Goal: Task Accomplishment & Management: Complete application form

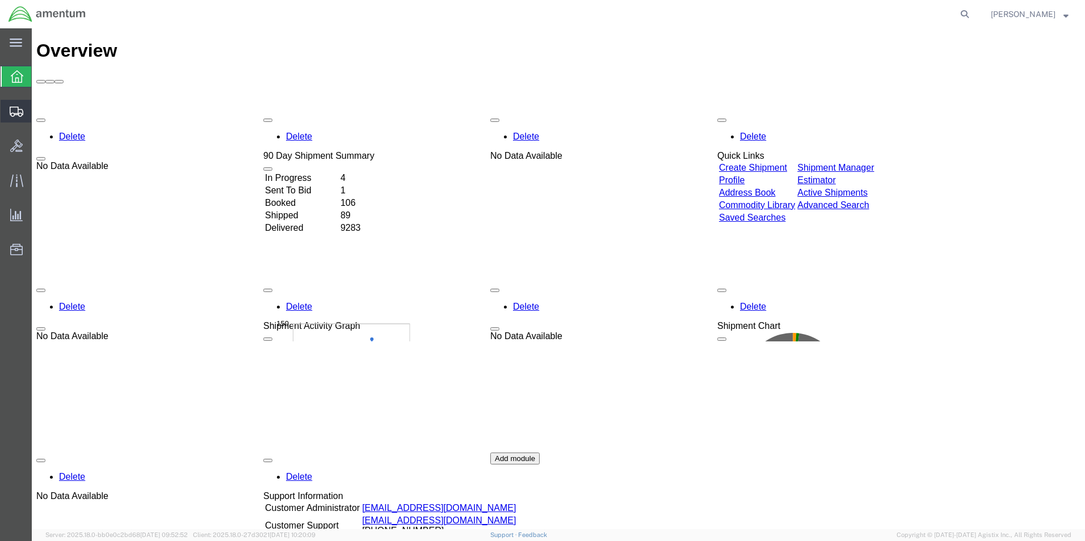
click at [0, 0] on span "Create from Template" at bounding box center [0, 0] width 0 height 0
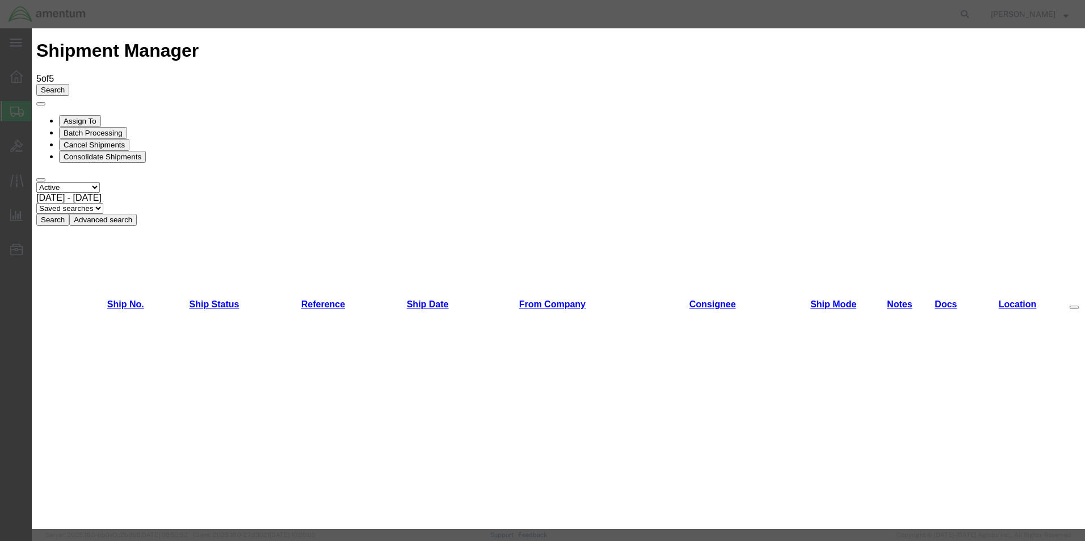
scroll to position [624, 0]
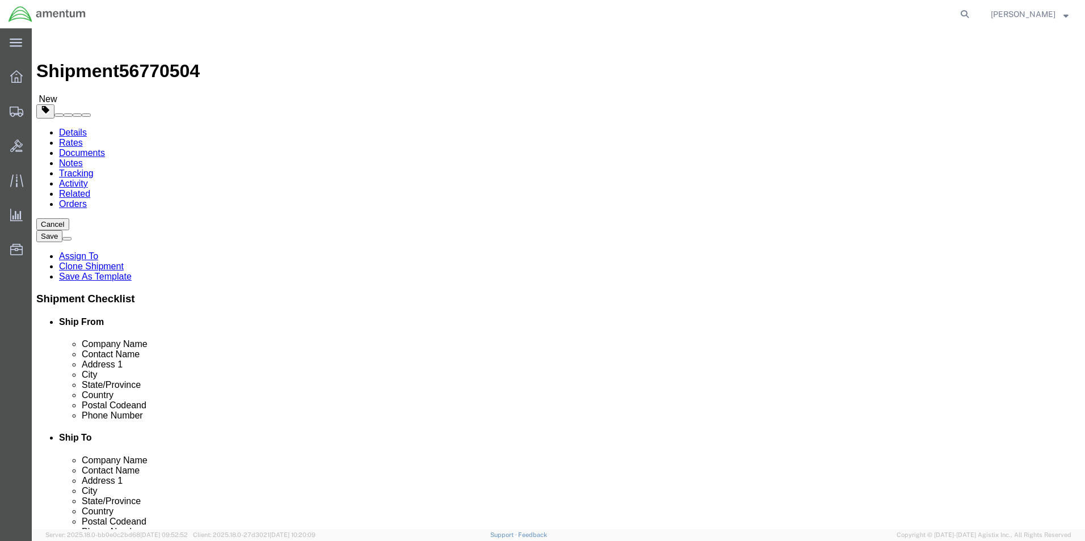
select select "49831"
select select "49941"
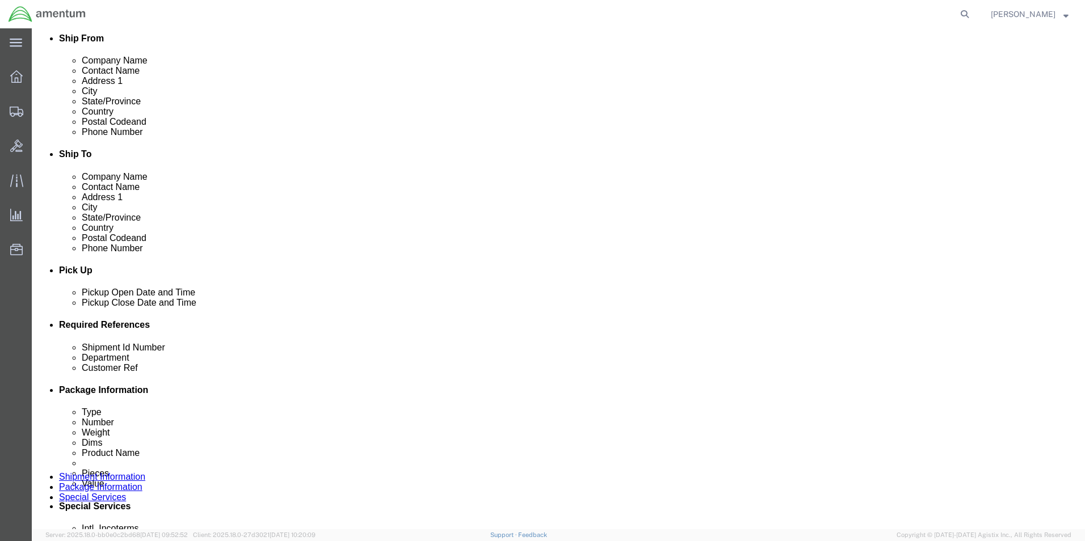
scroll to position [397, 0]
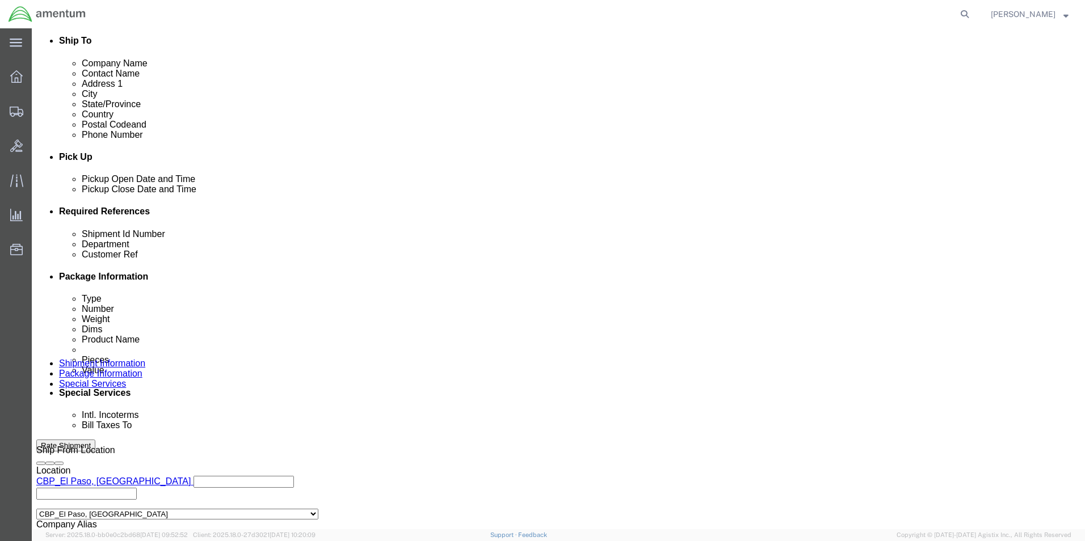
drag, startPoint x: 196, startPoint y: 302, endPoint x: 88, endPoint y: 302, distance: 107.8
click div "Shipment Id Number 275356"
type input "329781"
drag, startPoint x: 632, startPoint y: 310, endPoint x: 602, endPoint y: 309, distance: 30.1
click div "Shipment Id Number 329781 Department CBP Customer Ref 275356 Select Account Typ…"
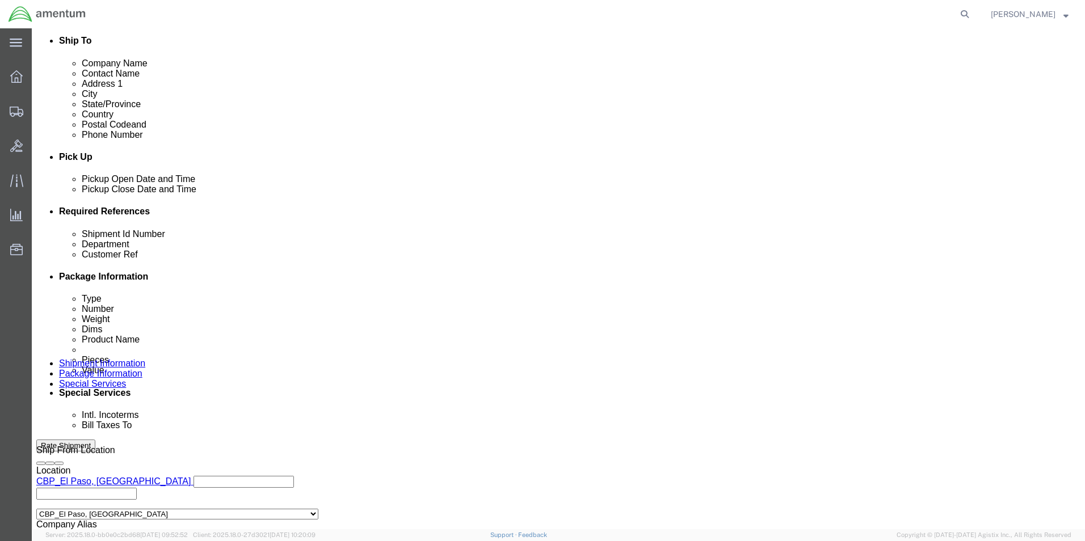
scroll to position [495, 0]
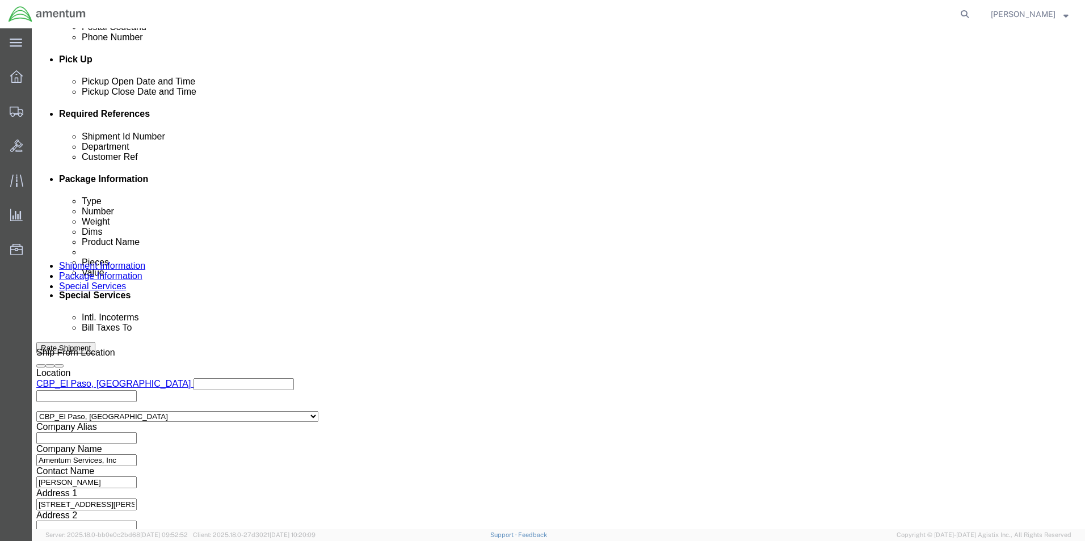
click button "Continue"
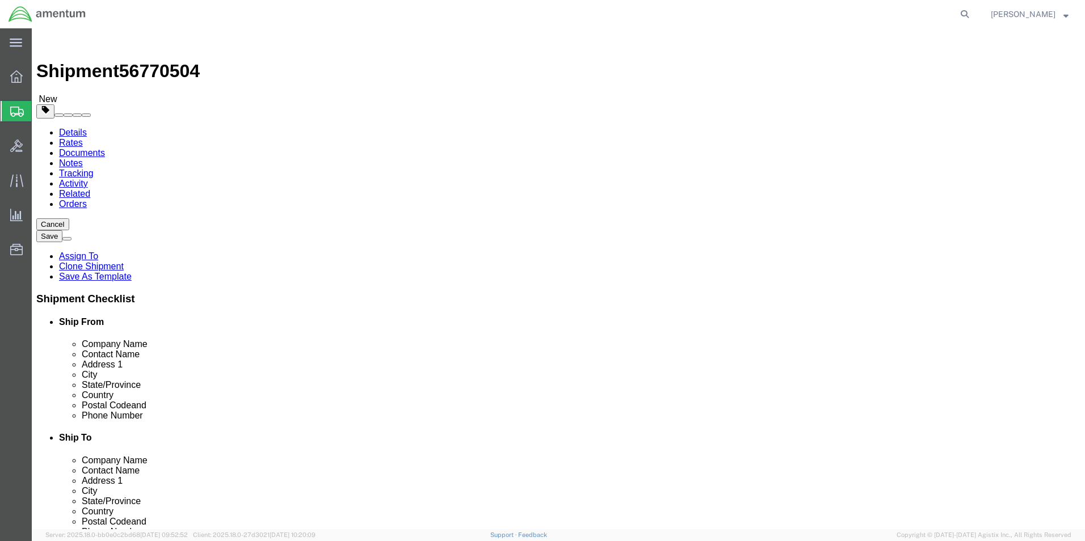
drag, startPoint x: 188, startPoint y: 243, endPoint x: 102, endPoint y: 239, distance: 86.9
click div "Dimensions Length 12.00 x Width 2.00 x Height 14.00 Select cm ft in"
type input "12"
type input "9"
type input "11"
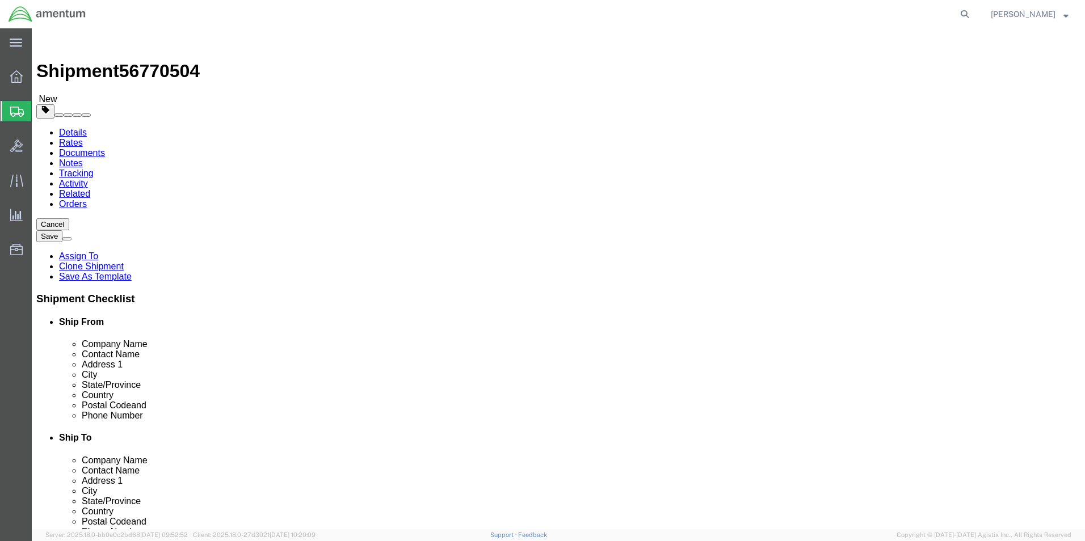
drag, startPoint x: 174, startPoint y: 262, endPoint x: 141, endPoint y: 258, distance: 33.2
click div "Weight 0.65 Select kgs lbs Ship. t°"
type input "27.90"
click dd "100.00 USD"
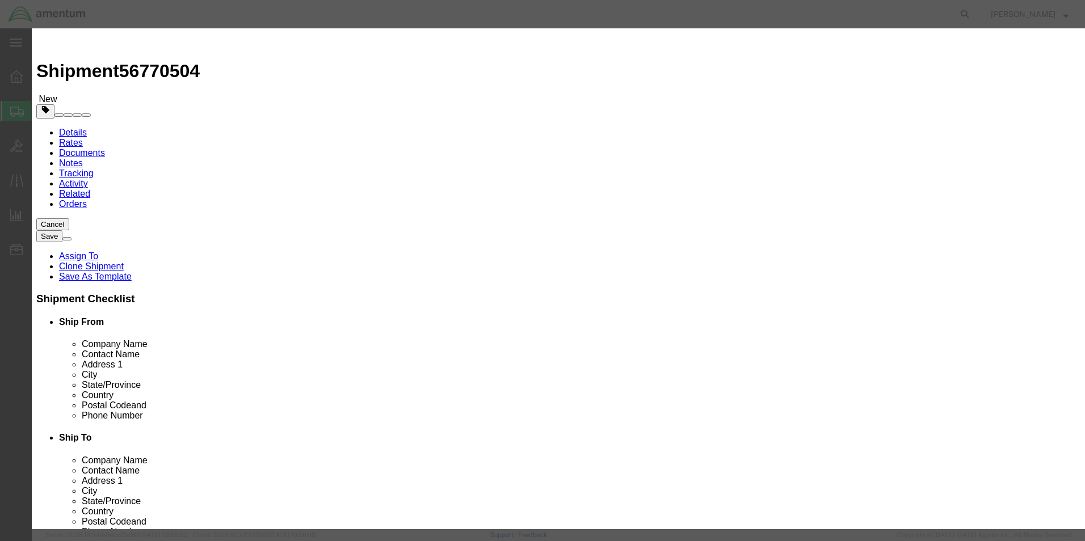
drag, startPoint x: 423, startPoint y: 86, endPoint x: 255, endPoint y: 87, distance: 167.4
click div "Product Name AIRCRAFT PARTS"
type input "Shop Items"
drag, startPoint x: 416, startPoint y: 40, endPoint x: 396, endPoint y: 60, distance: 28.9
click h3 "Edit content"
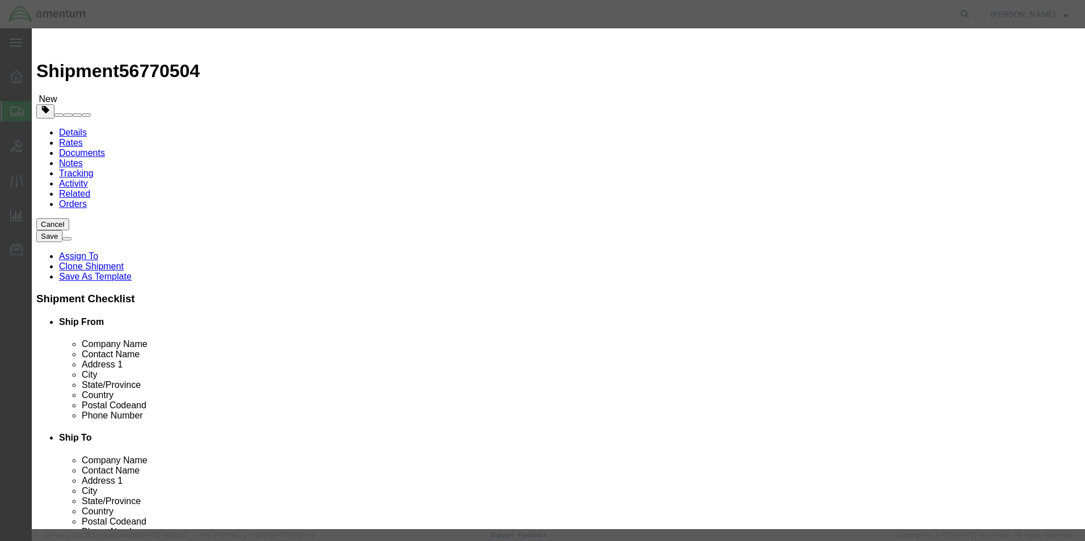
drag, startPoint x: 354, startPoint y: 108, endPoint x: 320, endPoint y: 115, distance: 34.2
click div "1.00"
type input "3"
drag, startPoint x: 462, startPoint y: 53, endPoint x: 456, endPoint y: 58, distance: 7.7
click div "Commodity library Product Name Shop Items Pieces 3 Select Bag Barrels 100Board …"
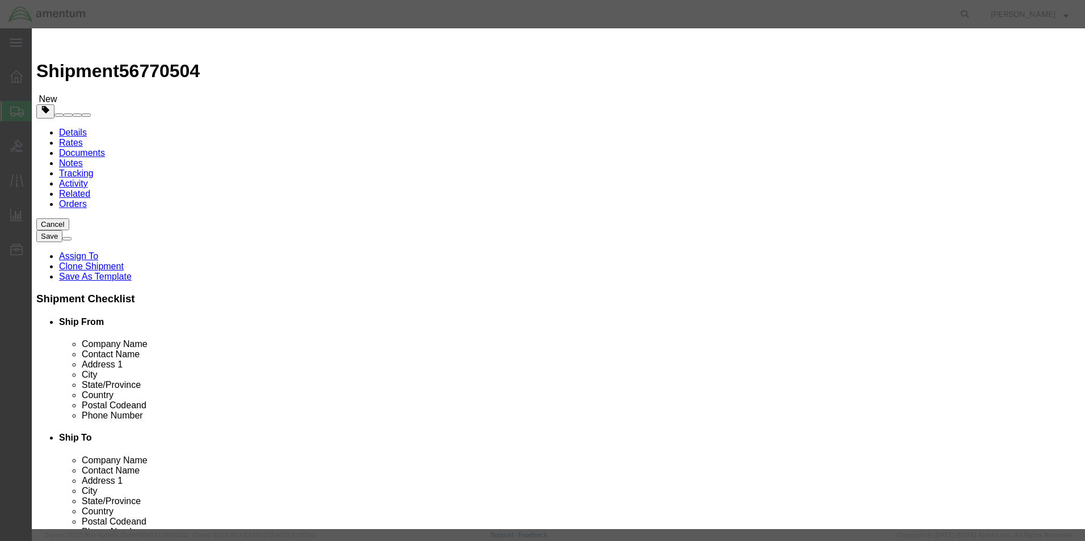
drag, startPoint x: 366, startPoint y: 136, endPoint x: 309, endPoint y: 137, distance: 56.8
click div "Total Value 300 Select ADP AED AFN ALL AMD AOA ARS ATS AUD AWG AZN BAM BBD BDT …"
type input "550"
drag, startPoint x: 495, startPoint y: 76, endPoint x: 471, endPoint y: 76, distance: 23.8
click div "Commodity library Product Name Shop Items Pieces 3 Select Bag Barrels 100Board …"
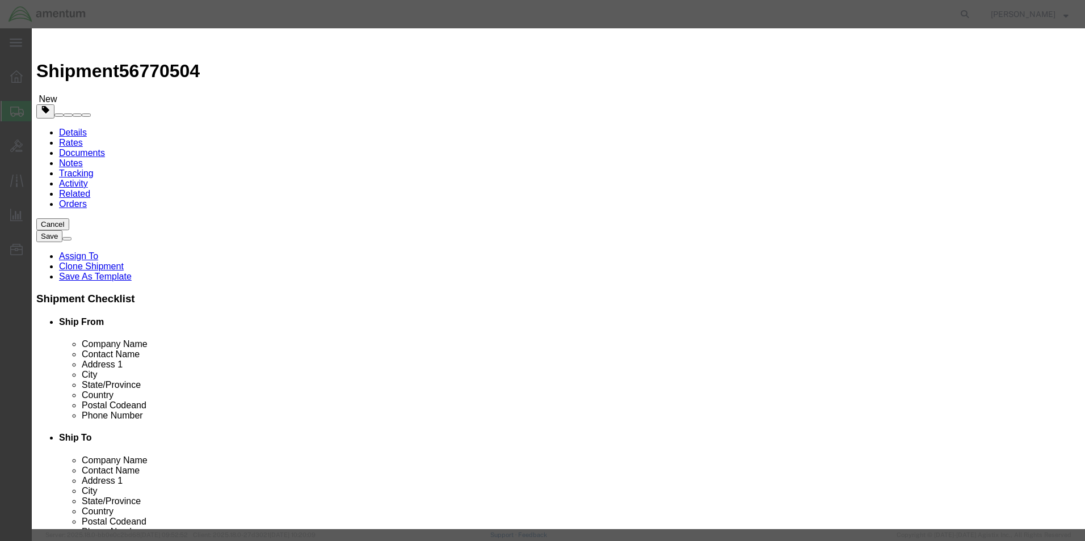
type textarea "Pubs, Shims"
click button "Save & Close"
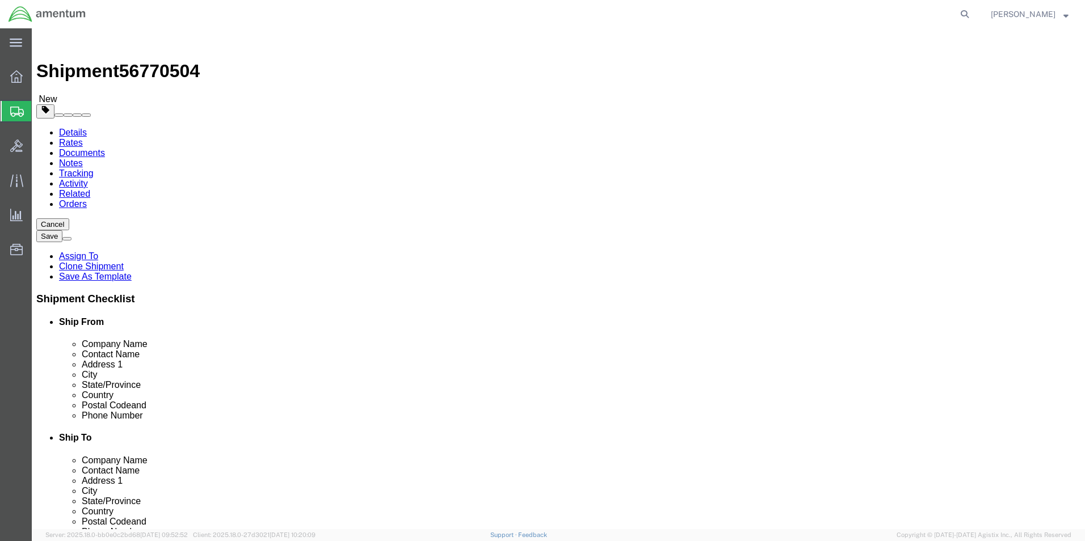
click button "Continue"
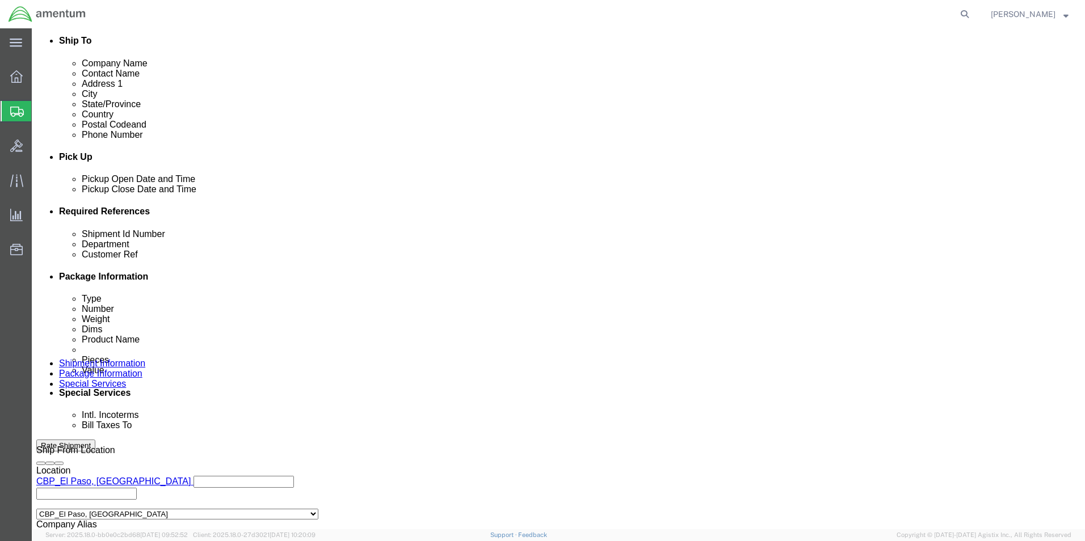
scroll to position [454, 0]
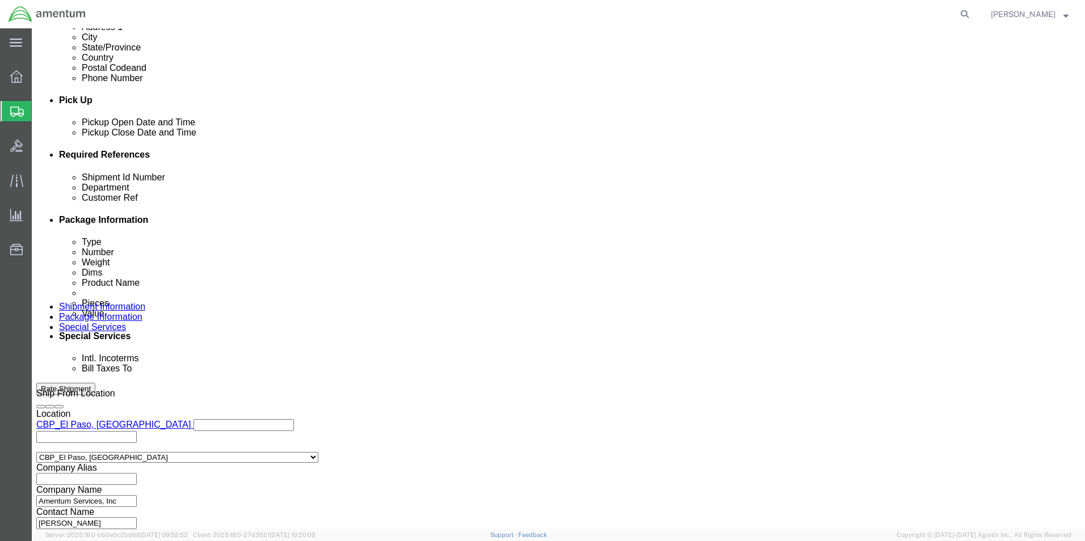
click button "Rate Shipment"
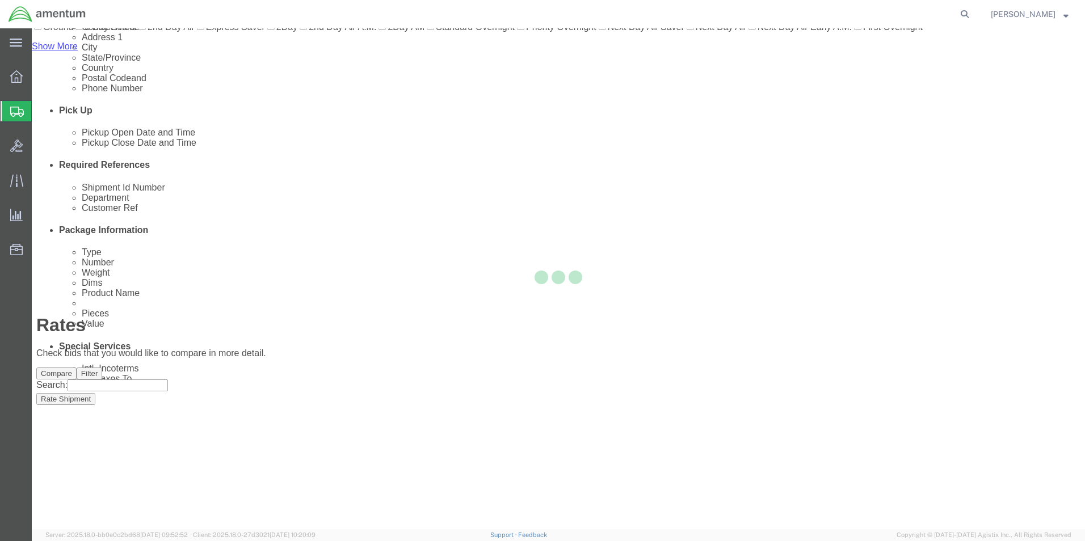
scroll to position [24, 0]
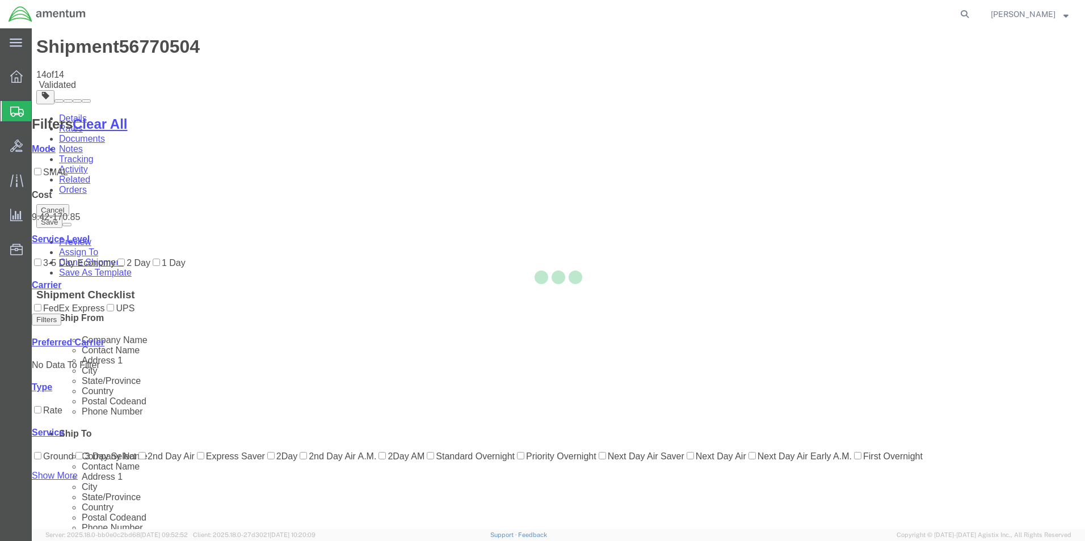
scroll to position [0, 0]
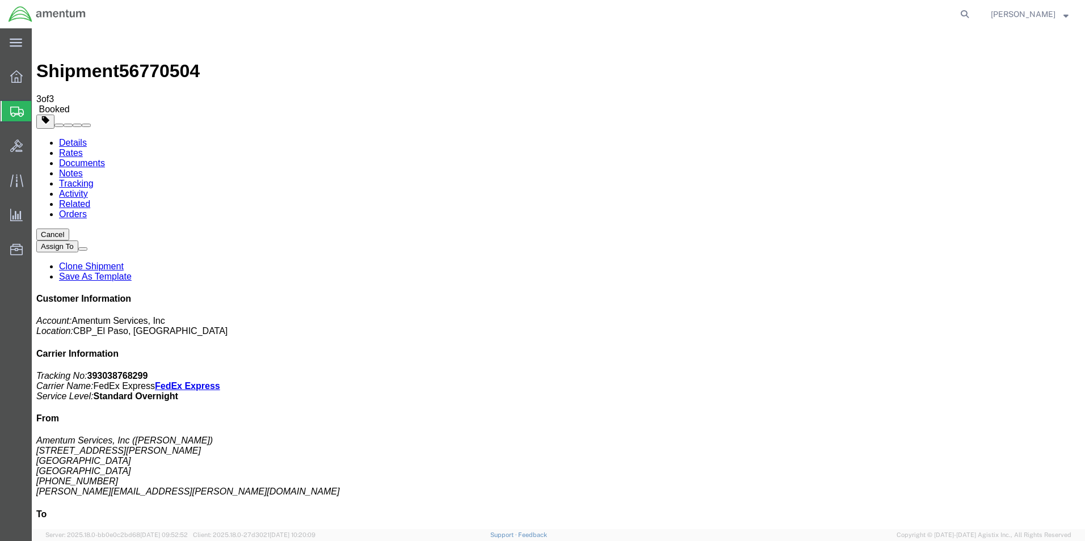
click at [0, 0] on span "Create from Template" at bounding box center [0, 0] width 0 height 0
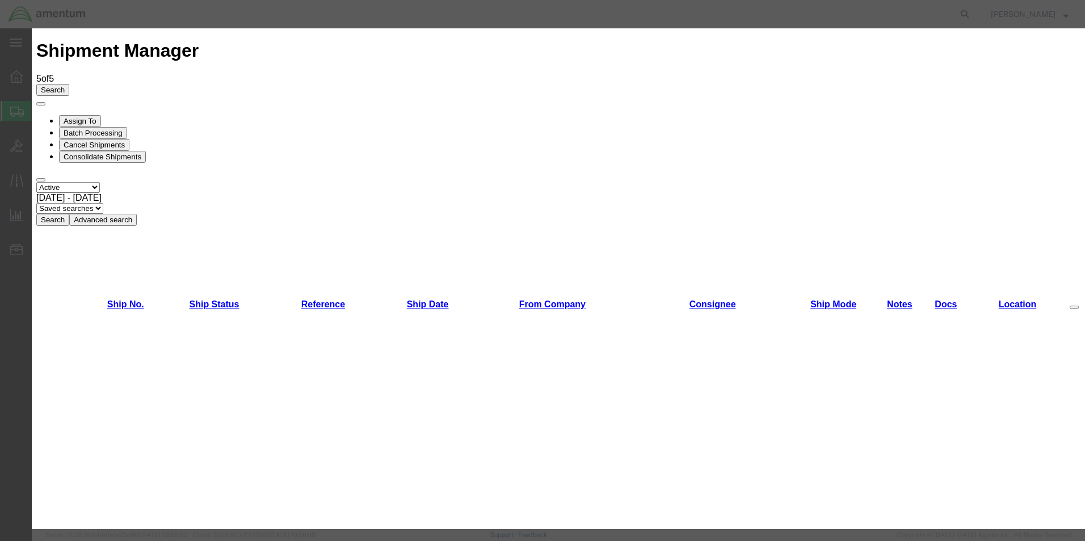
scroll to position [1090, 0]
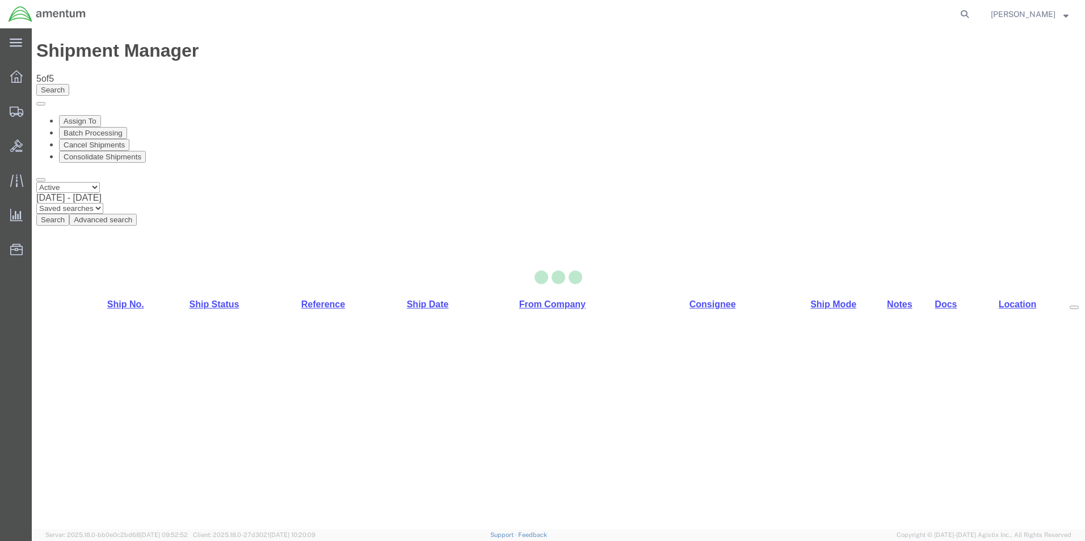
select select "49831"
select select "49950"
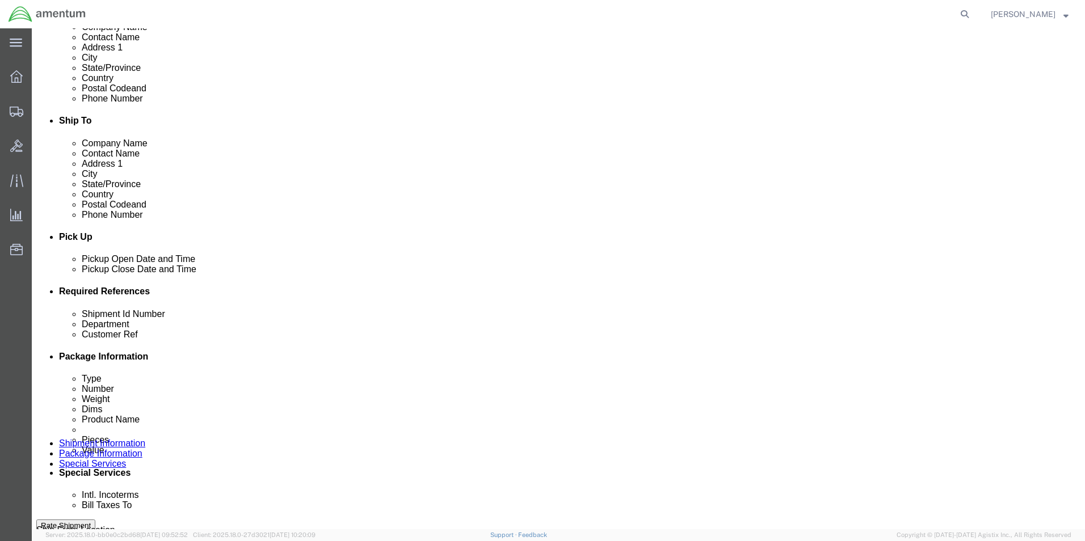
scroll to position [397, 0]
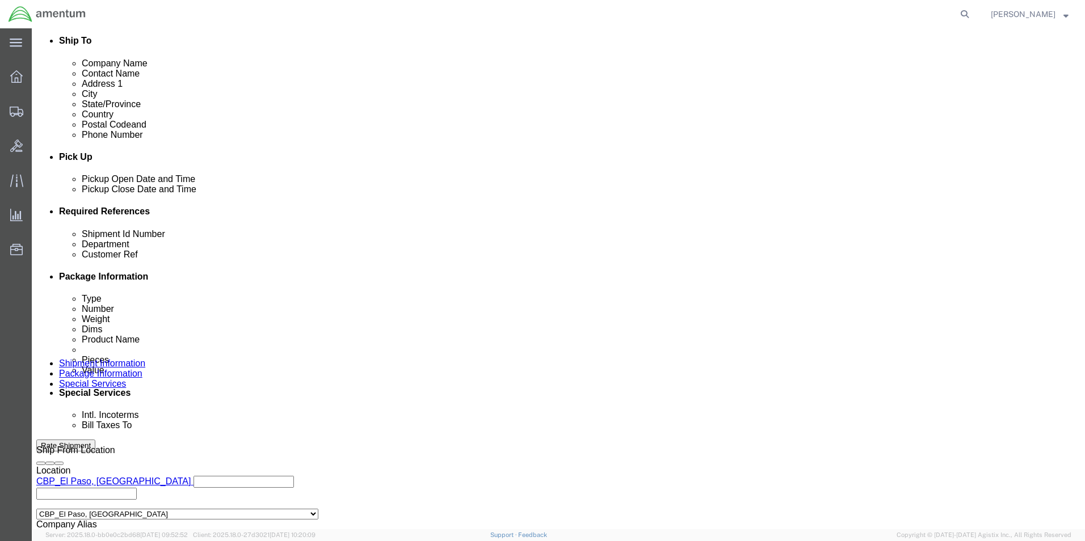
drag, startPoint x: 216, startPoint y: 299, endPoint x: 32, endPoint y: 289, distance: 184.7
click div "Shipment Id Number 258211, 258080 Department CBP Select Account Type Activity I…"
type input "329968"
drag, startPoint x: 216, startPoint y: 325, endPoint x: 85, endPoint y: 318, distance: 131.3
click div "Customer Ref 258211, 258080"
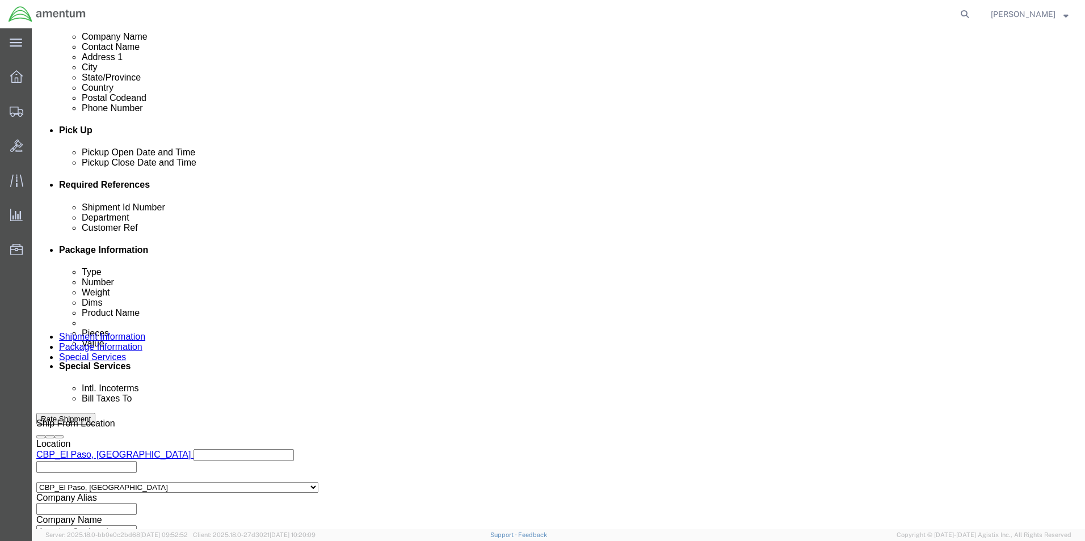
scroll to position [495, 0]
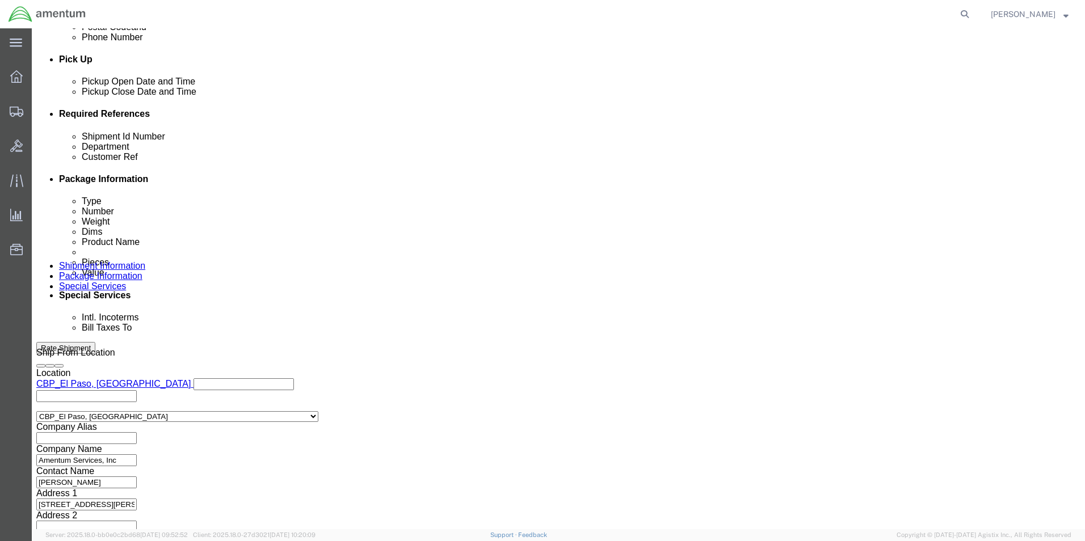
type input "329968"
click button "Continue"
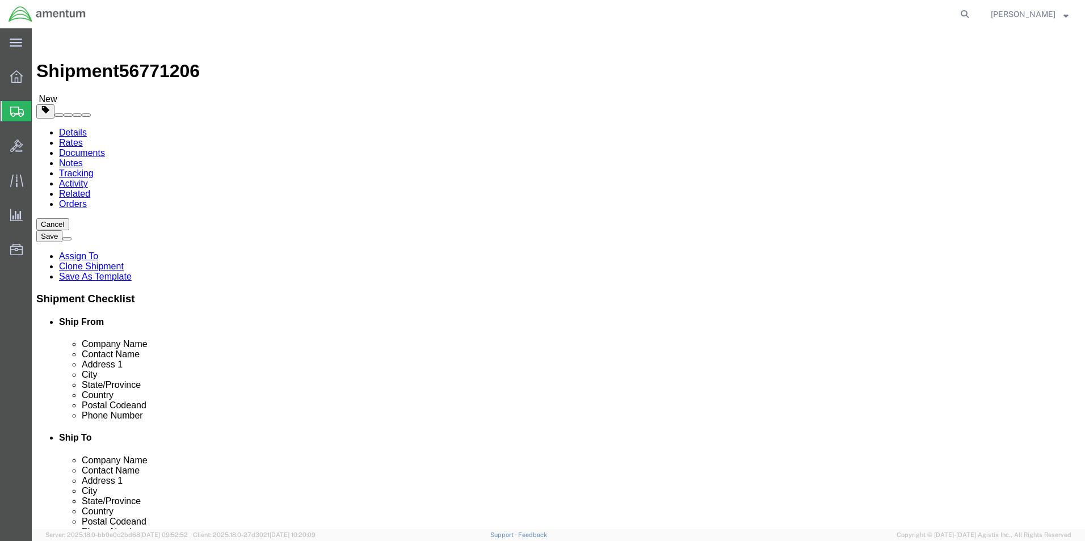
click select "Select Bale(s) Basket(s) Bolt(s) Bottle(s) Buckets Bulk Bundle(s) Can(s) Cardbo…"
select select "SBX"
click select "Select Bale(s) Basket(s) Bolt(s) Bottle(s) Buckets Bulk Bundle(s) Can(s) Cardbo…"
type input "12.25"
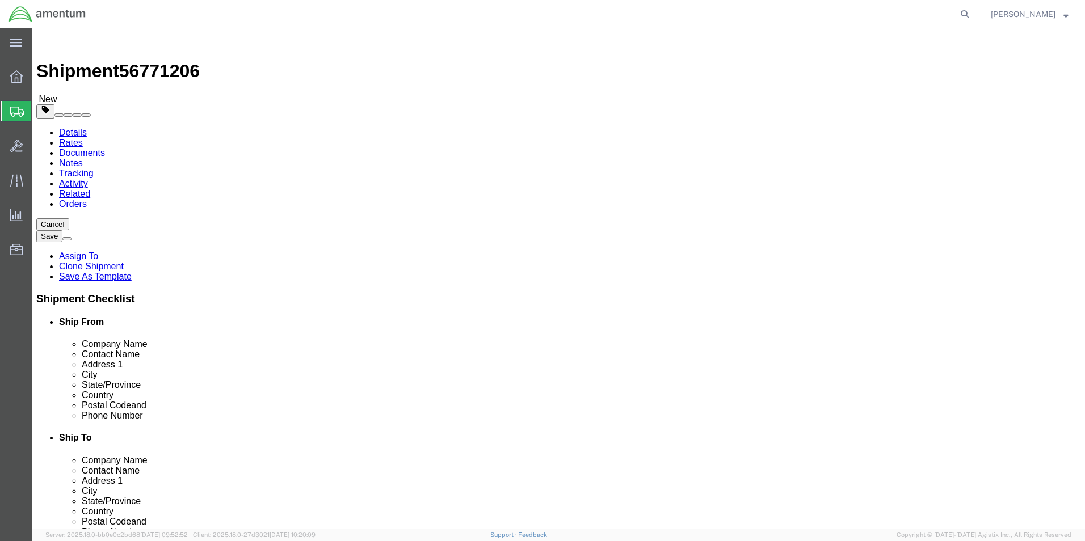
type input "11.00"
type input "1.50"
drag, startPoint x: 180, startPoint y: 265, endPoint x: 114, endPoint y: 265, distance: 67.0
click div "Weight 0.10 Select kgs lbs Ship. t°"
type input "0.60"
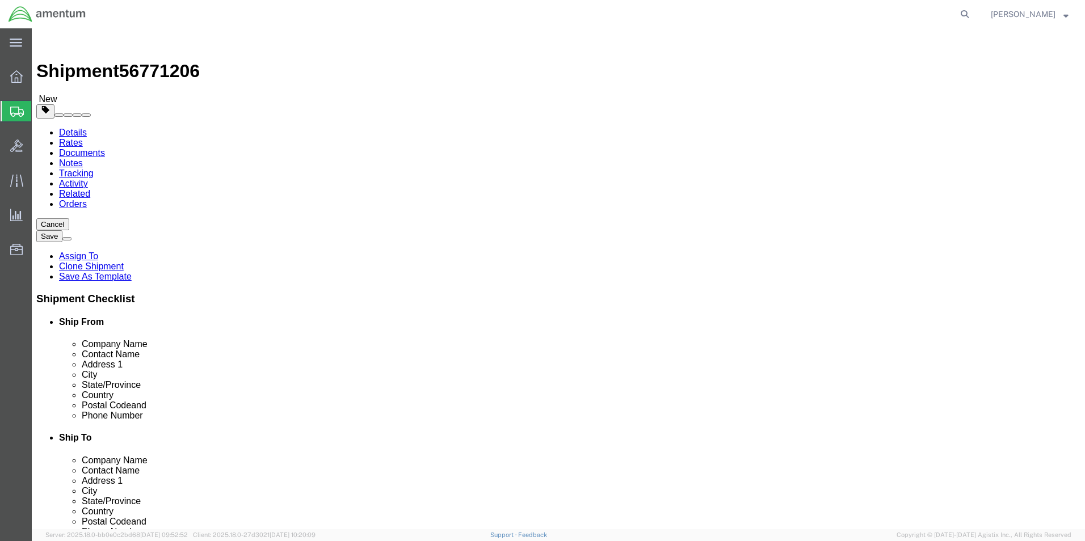
click dd "500.00 USD"
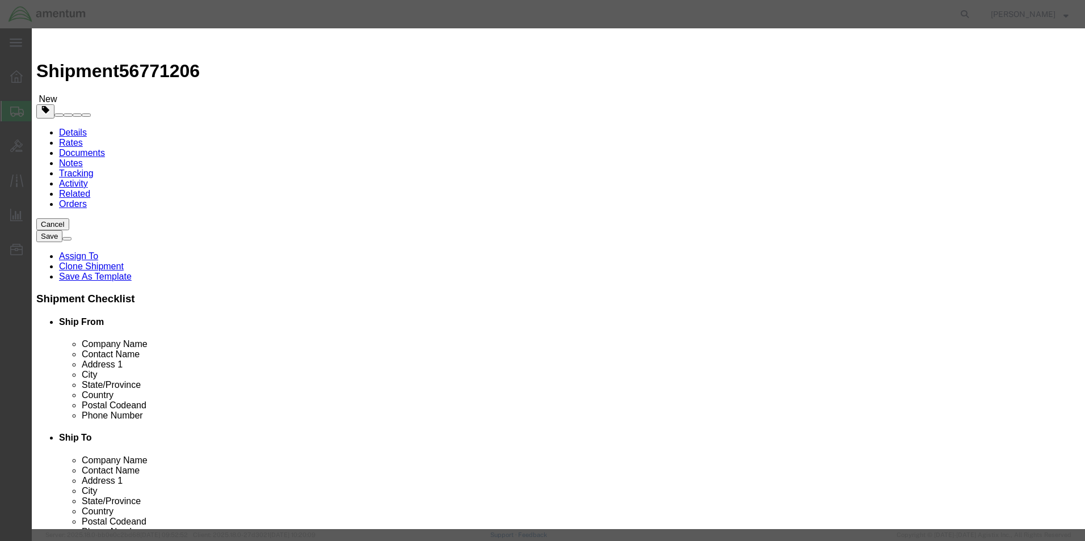
drag, startPoint x: 375, startPoint y: 107, endPoint x: 278, endPoint y: 107, distance: 96.5
click div "Pieces 17.00 Select Bag Barrels 100Board Feet Bottle Box Blister Pack Carats Ca…"
type input "3"
click div "Commodity library Product Name AIRCRAFT PARTS Pieces 3 Select Bag Barrels 100Bo…"
drag, startPoint x: 354, startPoint y: 132, endPoint x: 310, endPoint y: 141, distance: 45.3
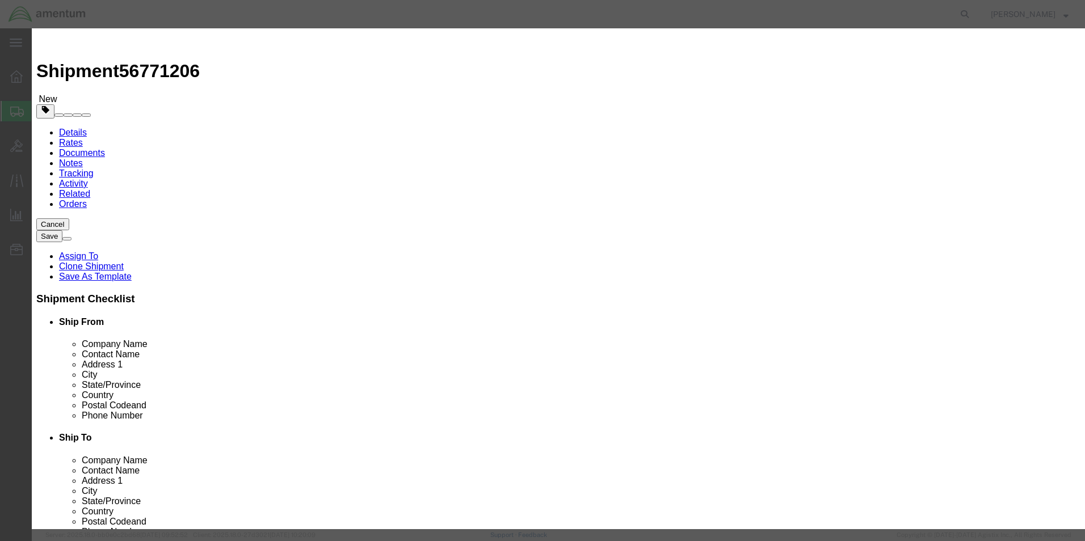
click div "Product Name AIRCRAFT PARTS Pieces 3 Select Bag Barrels 100Board Feet Bottle Bo…"
type input "2"
type input "350"
drag, startPoint x: 728, startPoint y: 95, endPoint x: 594, endPoint y: 86, distance: 133.7
click div "Description NSA5319-04-017, NSA5319-04-96, NSA5319-04-01, 2212BC05001"
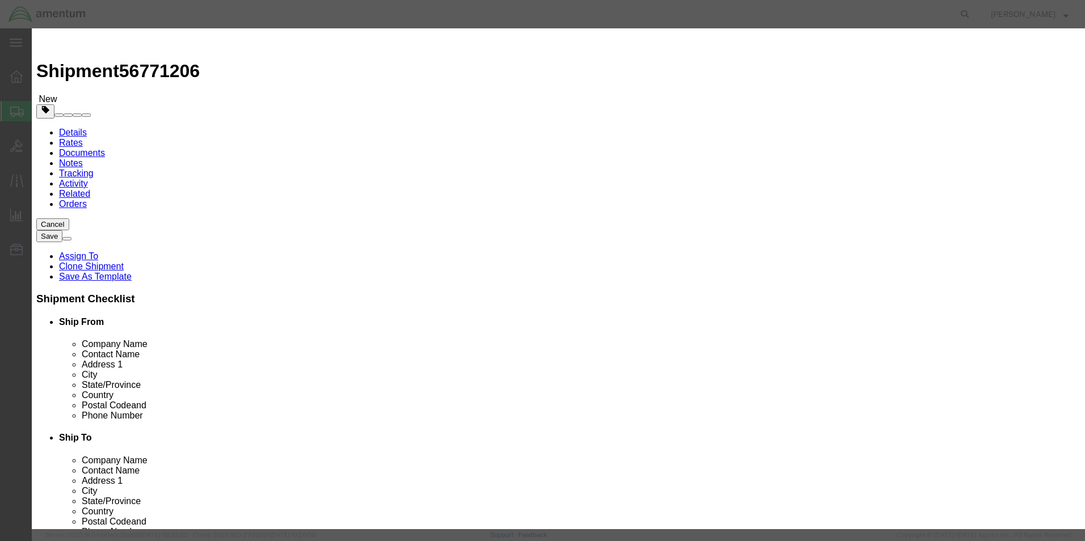
type textarea "Tab Attached"
click button "Save & Close"
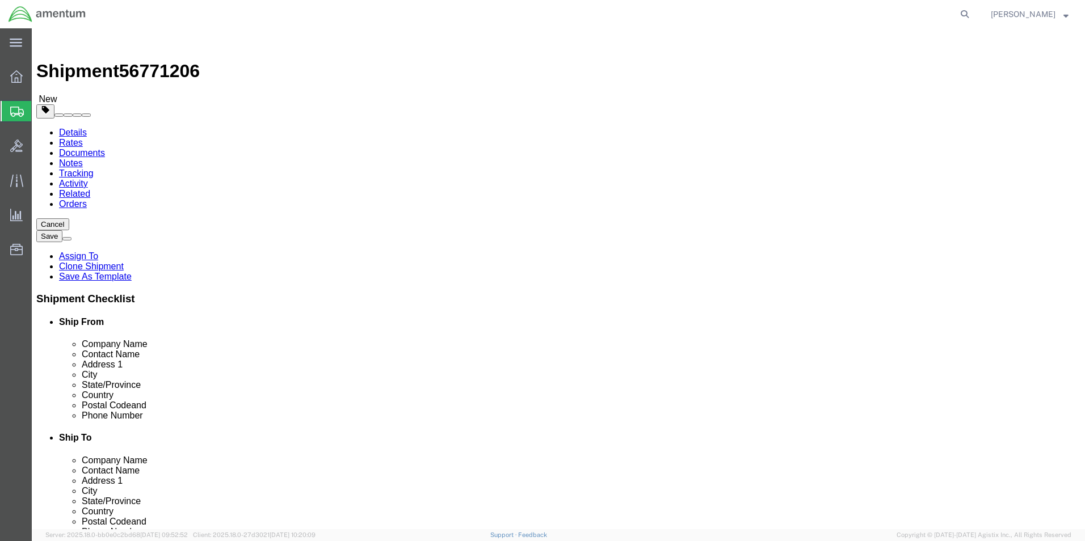
click button "Continue"
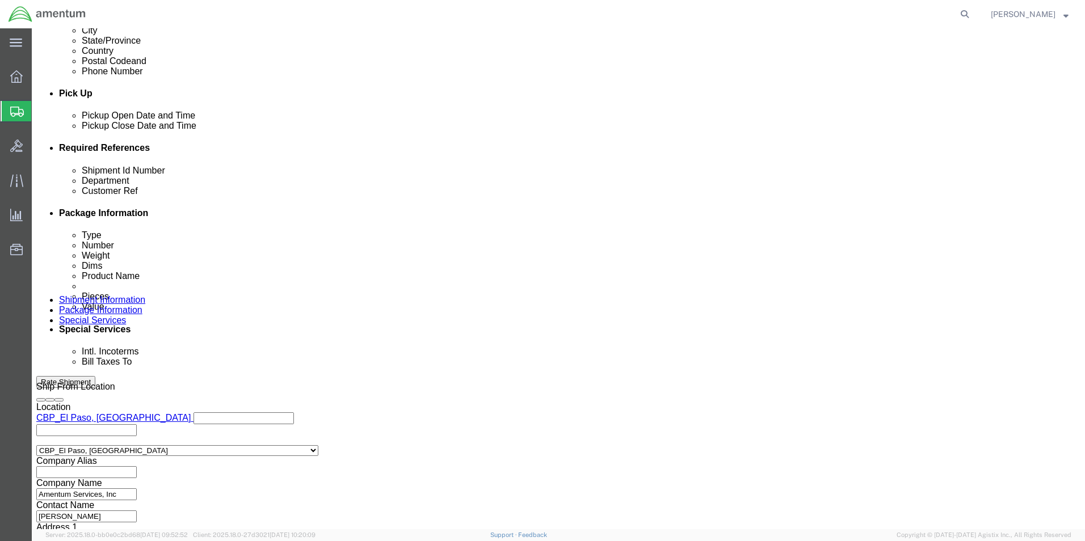
scroll to position [341, 0]
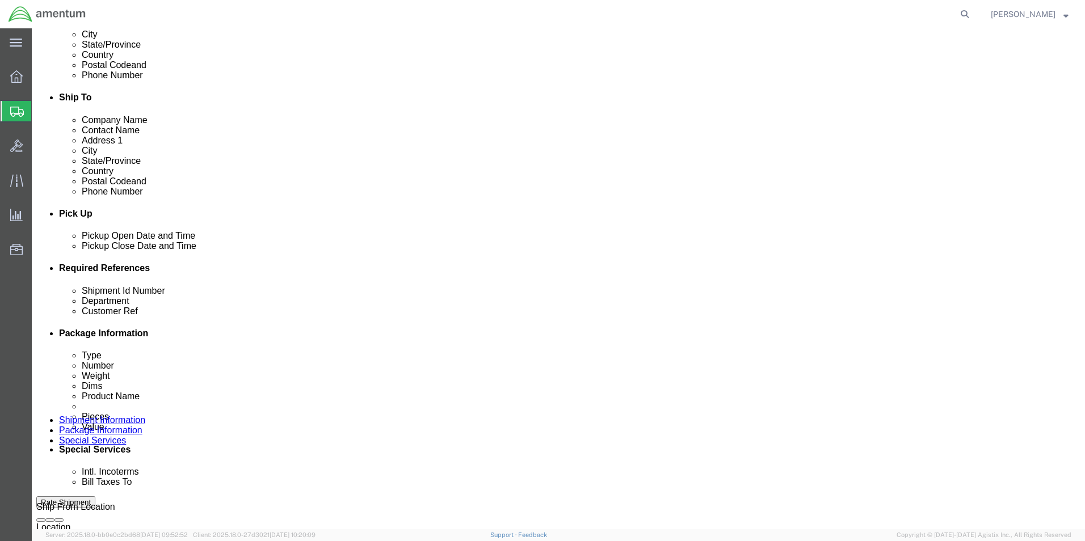
click button "Rate Shipment"
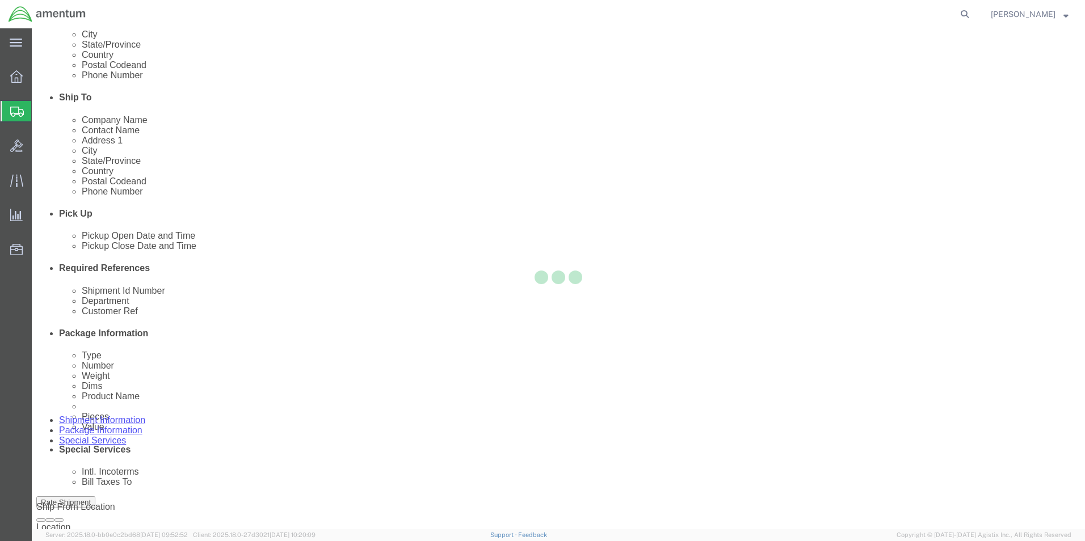
scroll to position [0, 0]
